Goal: Information Seeking & Learning: Learn about a topic

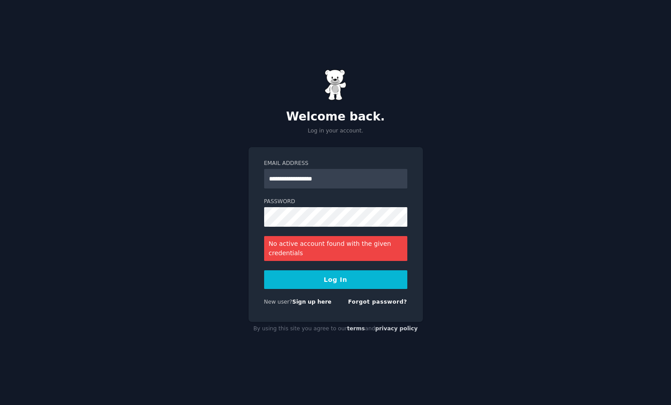
click at [333, 283] on button "Log In" at bounding box center [335, 279] width 143 height 19
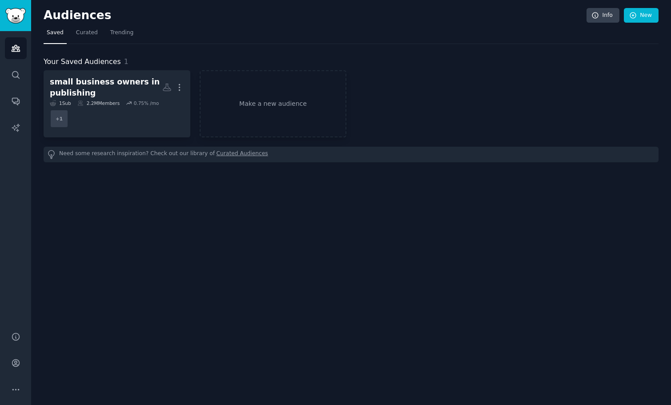
click at [229, 153] on link "Curated Audiences" at bounding box center [243, 154] width 52 height 9
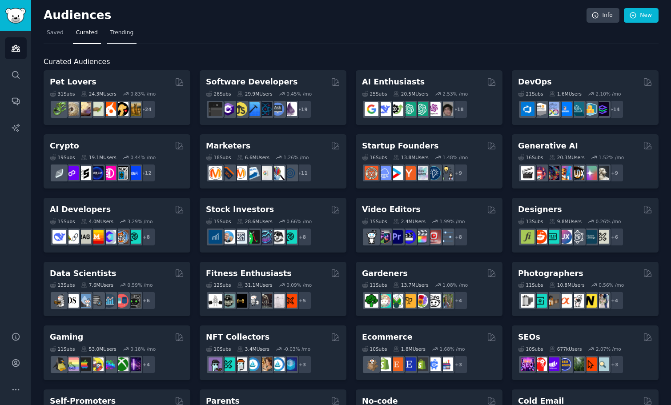
click at [123, 34] on span "Trending" at bounding box center [121, 33] width 23 height 8
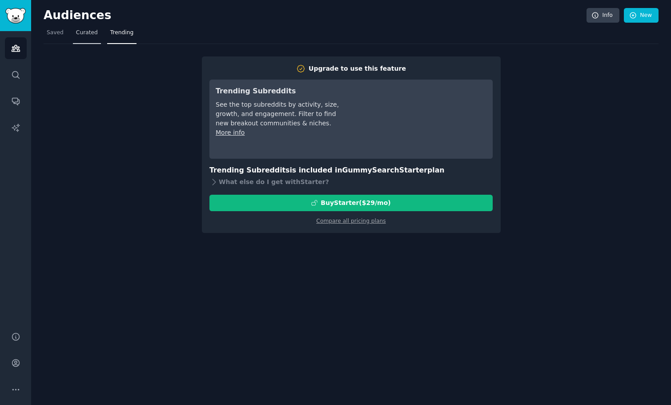
click at [82, 31] on span "Curated" at bounding box center [87, 33] width 22 height 8
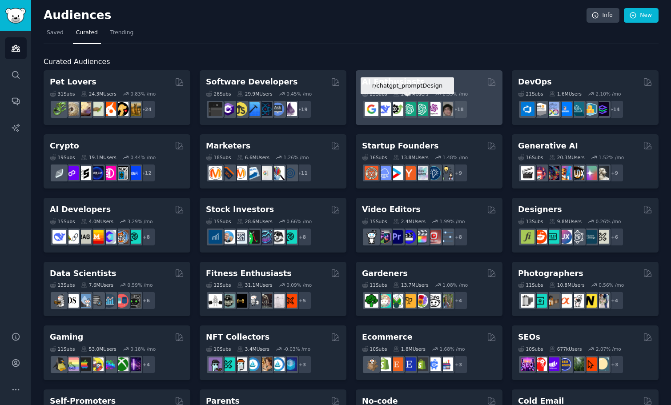
click at [405, 105] on img at bounding box center [409, 109] width 14 height 14
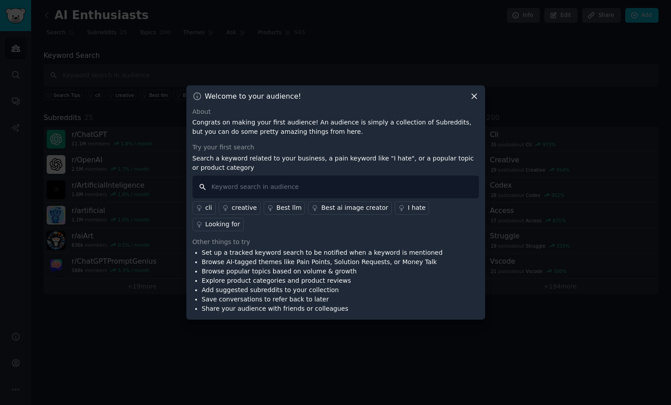
click at [228, 193] on input "text" at bounding box center [336, 187] width 286 height 23
type input "consulting"
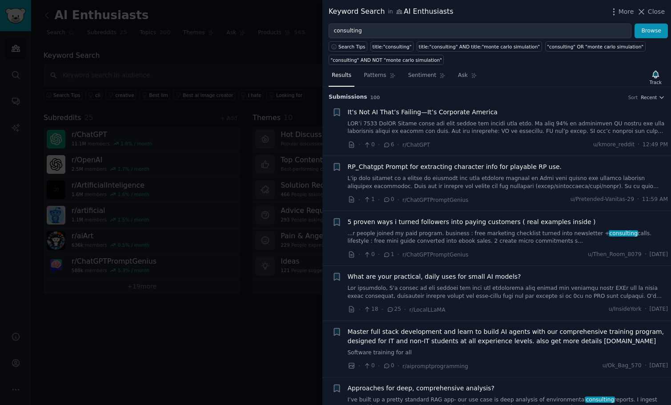
click at [386, 221] on span "5 proven ways i turned followers into paying customers ( real examples inside )" at bounding box center [472, 221] width 248 height 9
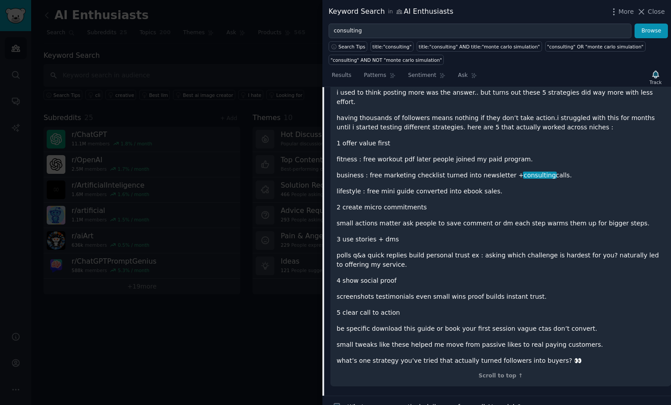
scroll to position [223, 0]
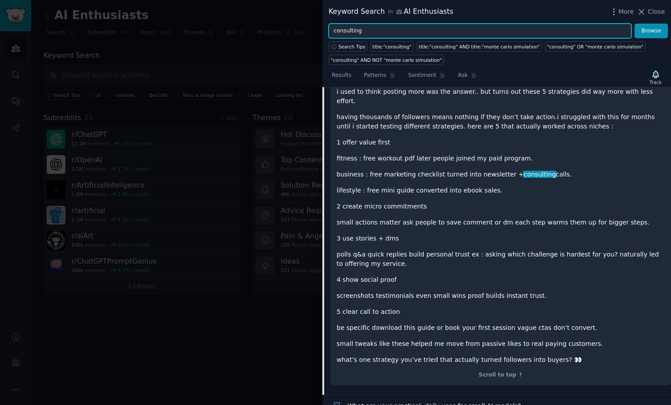
drag, startPoint x: 365, startPoint y: 30, endPoint x: 291, endPoint y: 27, distance: 74.3
click at [291, 27] on div "Keyword Search in AI Enthusiasts More Close consulting Browse Search Tips title…" at bounding box center [335, 202] width 671 height 405
type input "[PERSON_NAME]"
click at [651, 31] on button "Browse" at bounding box center [650, 31] width 33 height 15
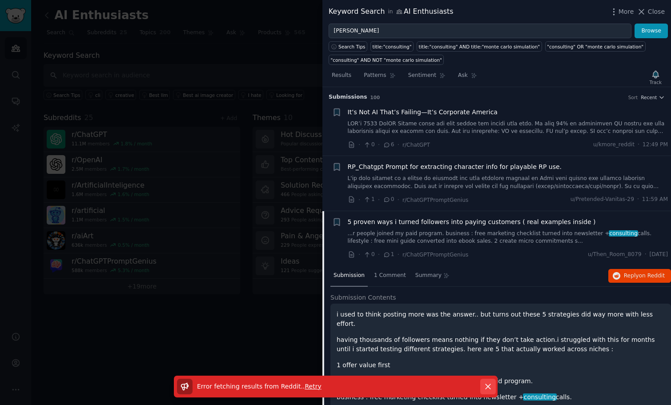
click at [490, 389] on icon "button" at bounding box center [487, 386] width 5 height 5
